Goal: Task Accomplishment & Management: Manage account settings

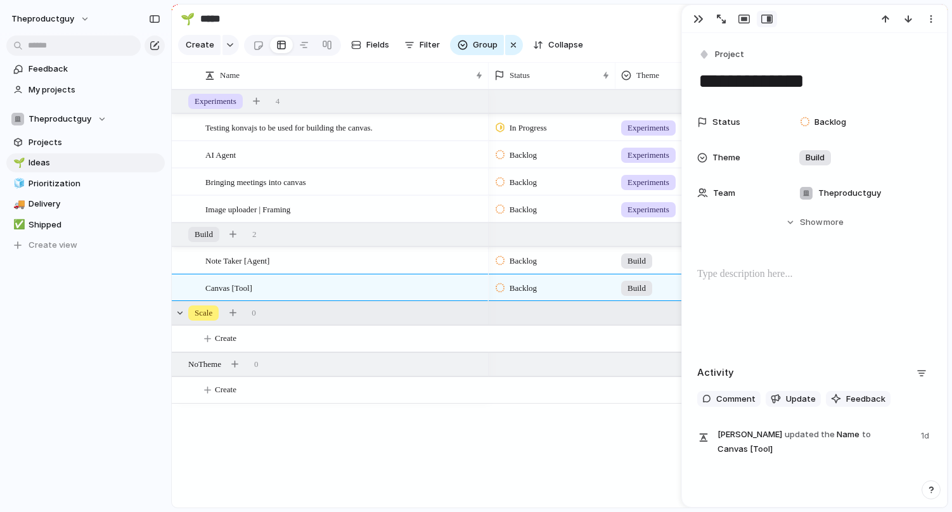
click at [635, 14] on section "🌱 ***** Share" at bounding box center [560, 18] width 776 height 29
click at [474, 262] on div at bounding box center [473, 261] width 22 height 16
click at [451, 410] on div "Testing konvajs to be used for building the canvas. AI Agent Bringing meetings …" at bounding box center [560, 298] width 776 height 419
click at [698, 12] on button "button" at bounding box center [699, 19] width 20 height 16
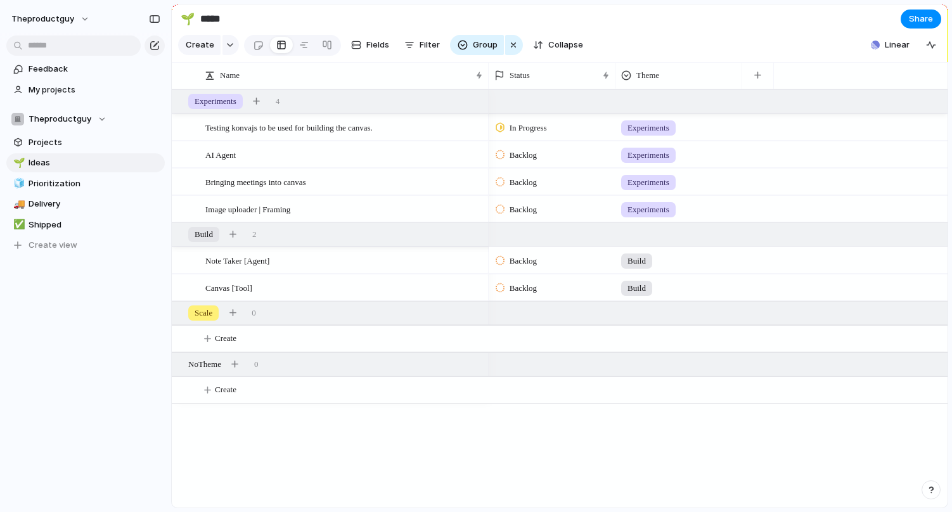
click at [515, 261] on span "Backlog" at bounding box center [523, 261] width 27 height 13
click at [566, 357] on li "In Progress" at bounding box center [543, 358] width 103 height 22
click at [675, 257] on div "Build" at bounding box center [679, 258] width 126 height 21
click at [372, 479] on div "Experiments Build Scale" at bounding box center [476, 256] width 952 height 512
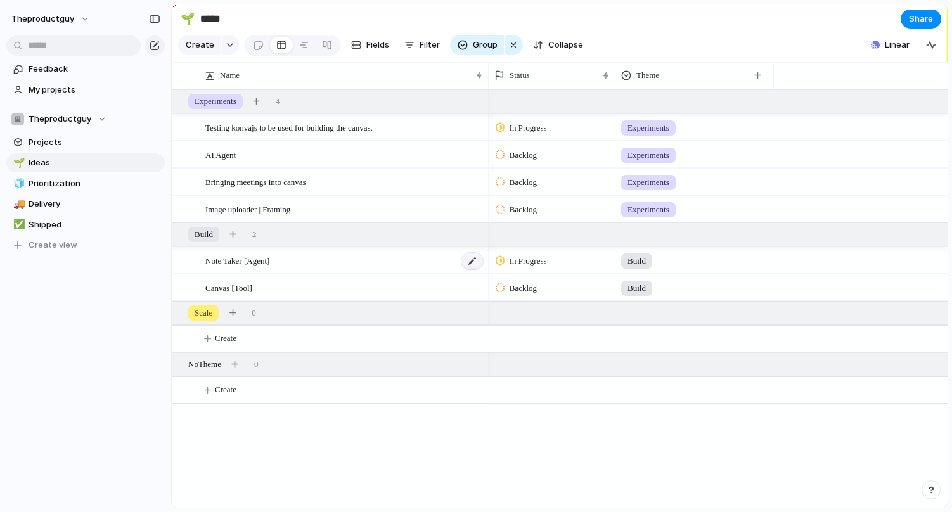
click at [473, 259] on div at bounding box center [473, 261] width 22 height 16
click at [514, 47] on div "button" at bounding box center [514, 44] width 10 height 15
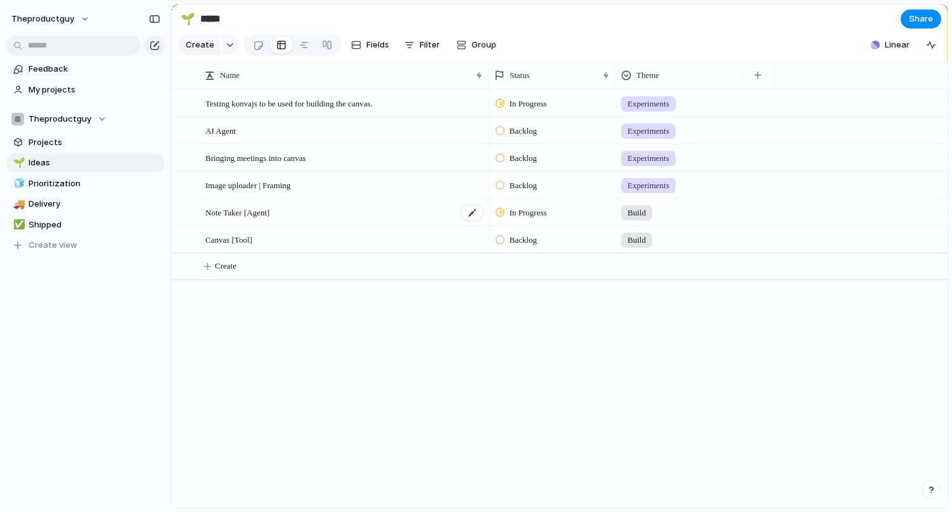
click at [237, 213] on span "Note Taker [Agent]" at bounding box center [237, 212] width 64 height 15
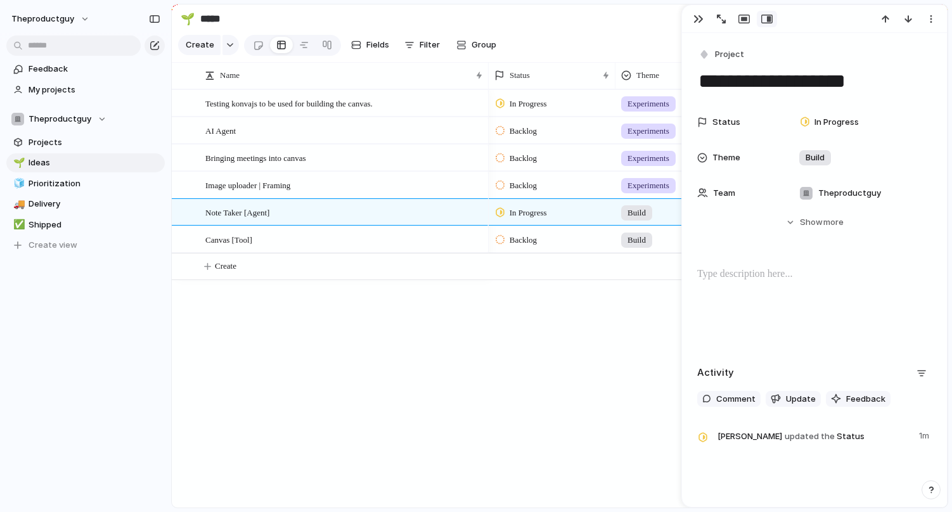
click at [734, 254] on div "**********" at bounding box center [814, 245] width 265 height 425
click at [726, 285] on div at bounding box center [815, 307] width 235 height 81
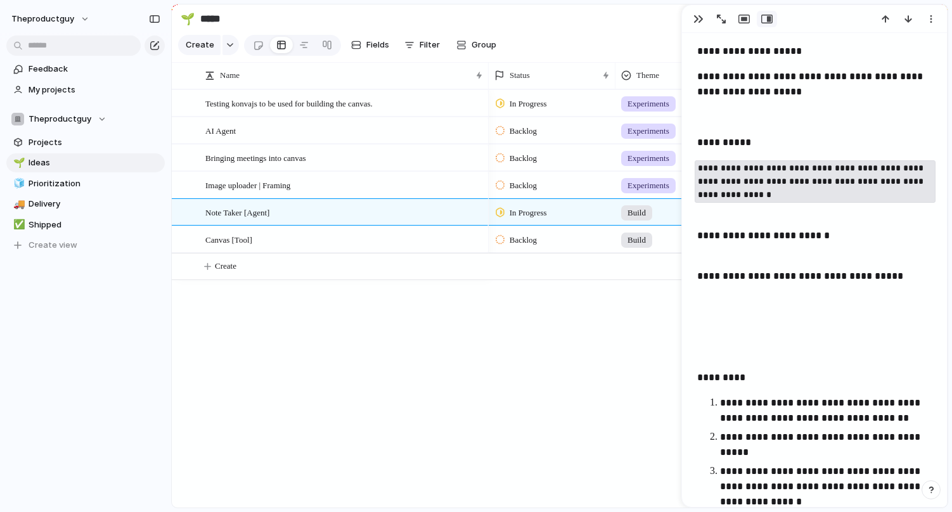
scroll to position [2072, 0]
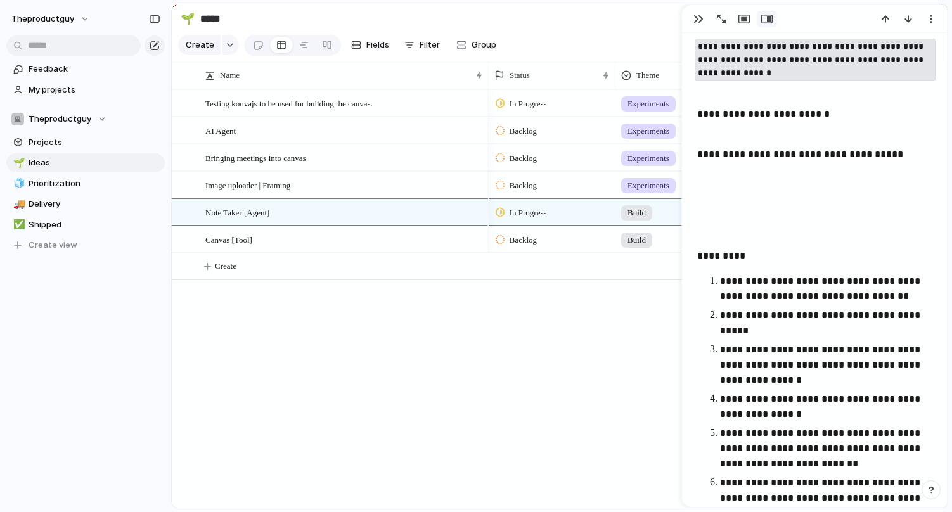
click at [715, 204] on p at bounding box center [815, 205] width 235 height 15
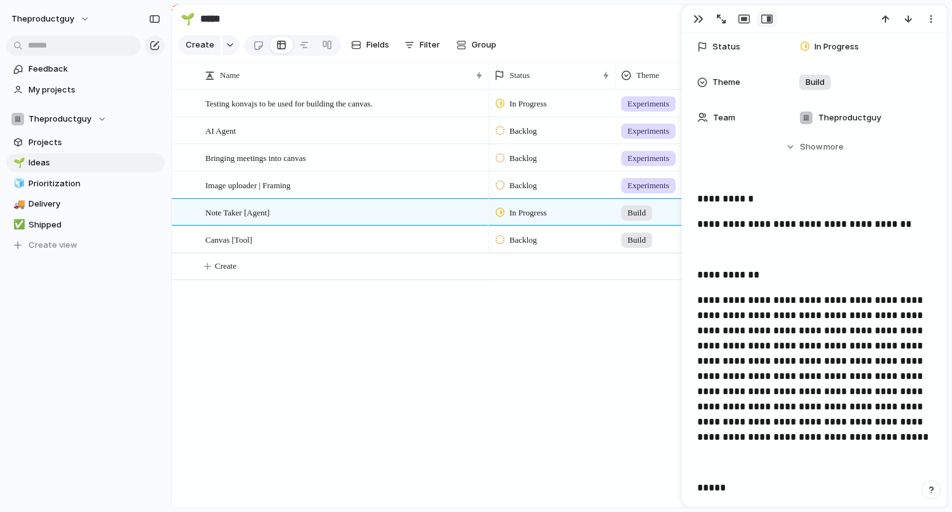
scroll to position [0, 0]
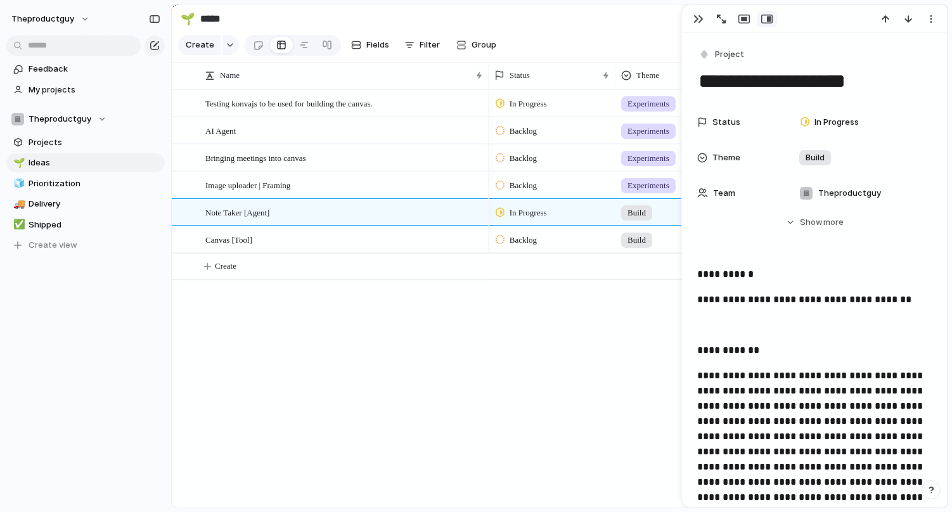
click at [731, 195] on span "Team" at bounding box center [724, 193] width 22 height 13
click at [810, 263] on div at bounding box center [807, 265] width 22 height 22
click at [807, 245] on div at bounding box center [807, 246] width 22 height 22
click at [713, 237] on div "Theproductguy ⚡ Facilitron" at bounding box center [476, 256] width 952 height 512
click at [795, 219] on button "Hide Show more" at bounding box center [815, 222] width 235 height 23
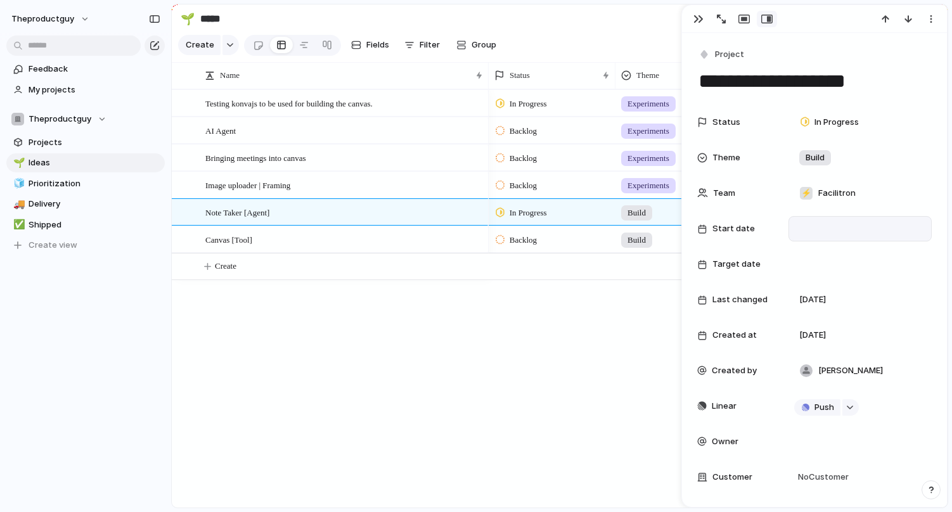
click at [821, 235] on div at bounding box center [861, 229] width 132 height 14
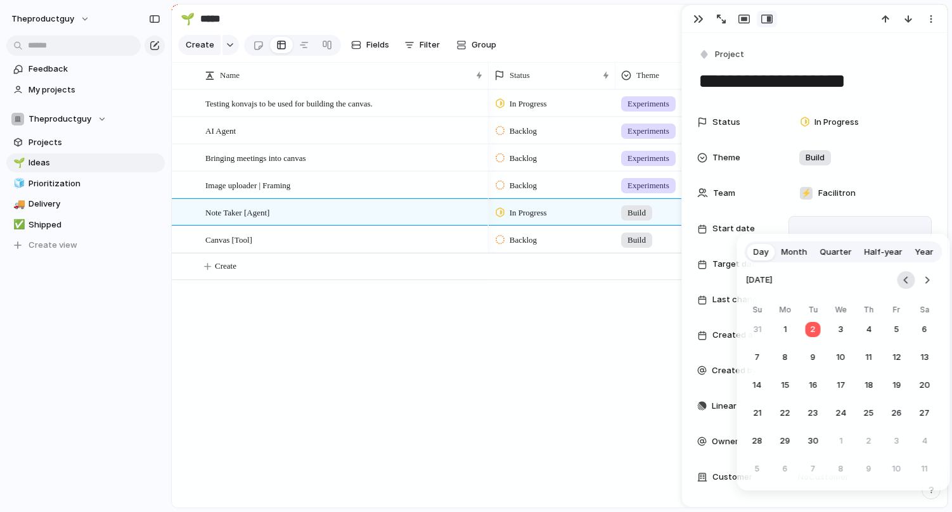
click at [906, 278] on button "Go to the Previous Month" at bounding box center [907, 280] width 18 height 18
click at [838, 441] on button "27" at bounding box center [841, 441] width 23 height 23
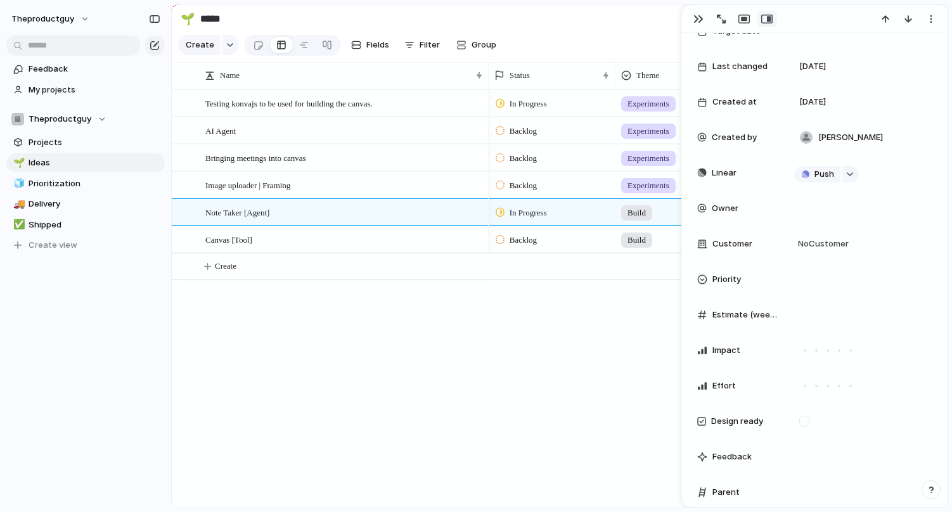
scroll to position [235, 0]
click at [815, 175] on span "Push" at bounding box center [825, 173] width 20 height 13
click at [811, 216] on li "Issue" at bounding box center [820, 217] width 72 height 20
click at [890, 167] on link "Open in Linear" at bounding box center [850, 172] width 100 height 16
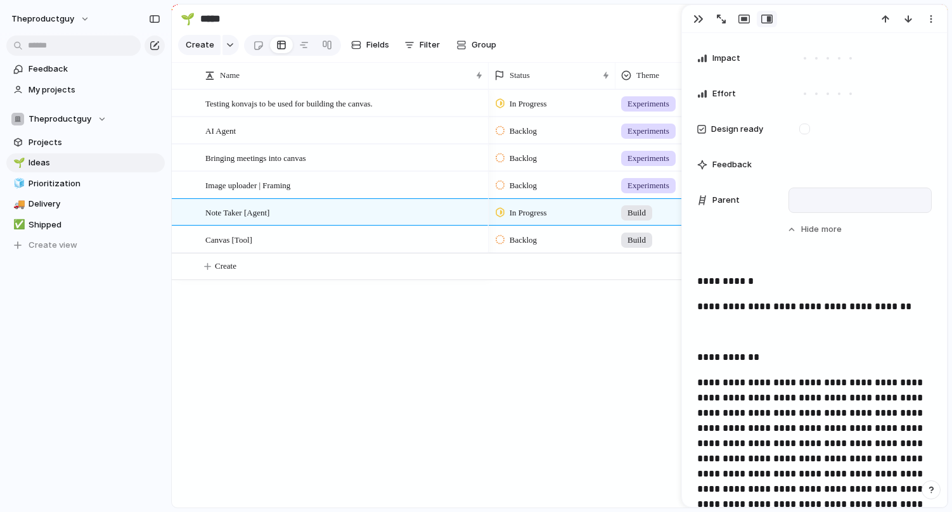
scroll to position [0, 0]
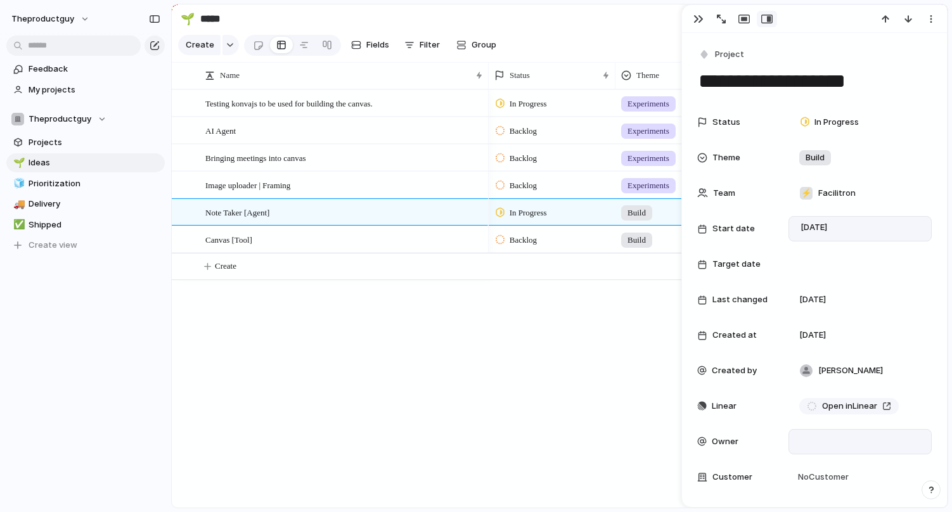
click at [805, 439] on div at bounding box center [861, 442] width 132 height 14
click at [829, 485] on span "[PERSON_NAME]" at bounding box center [852, 486] width 65 height 13
click at [526, 241] on span "Backlog" at bounding box center [523, 240] width 27 height 13
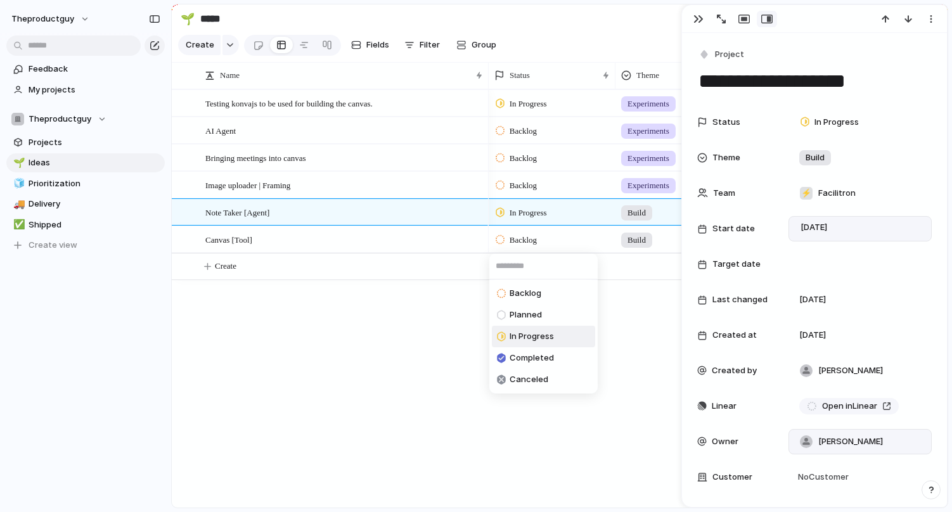
click at [525, 332] on span "In Progress" at bounding box center [532, 336] width 44 height 13
click at [583, 291] on div "In Progress Experiments Backlog Experiments Backlog Experiments Backlog Experim…" at bounding box center [718, 298] width 459 height 419
click at [696, 16] on div "button" at bounding box center [699, 19] width 10 height 10
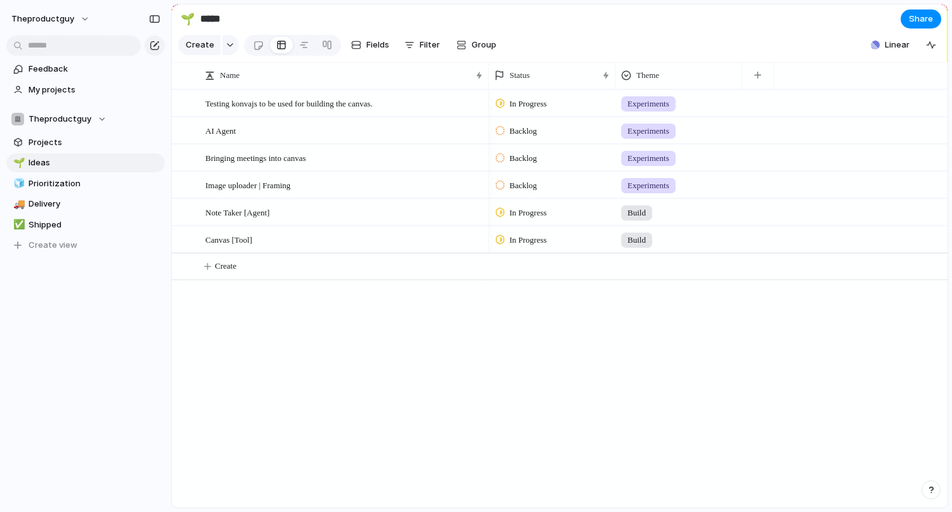
click at [526, 101] on span "In Progress" at bounding box center [528, 104] width 37 height 13
click at [540, 226] on span "Completed" at bounding box center [532, 222] width 44 height 13
click at [552, 342] on div "Completed Experiments Backlog Experiments Backlog Experiments Backlog Experimen…" at bounding box center [718, 298] width 459 height 419
